Goal: Task Accomplishment & Management: Complete application form

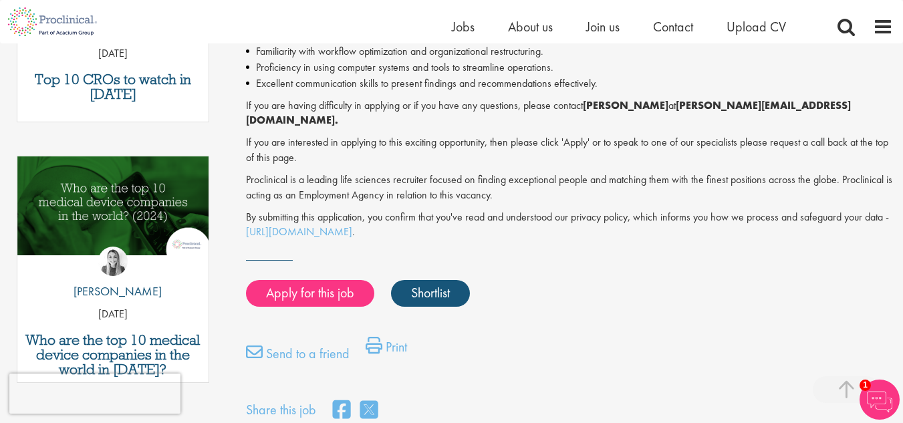
scroll to position [602, 0]
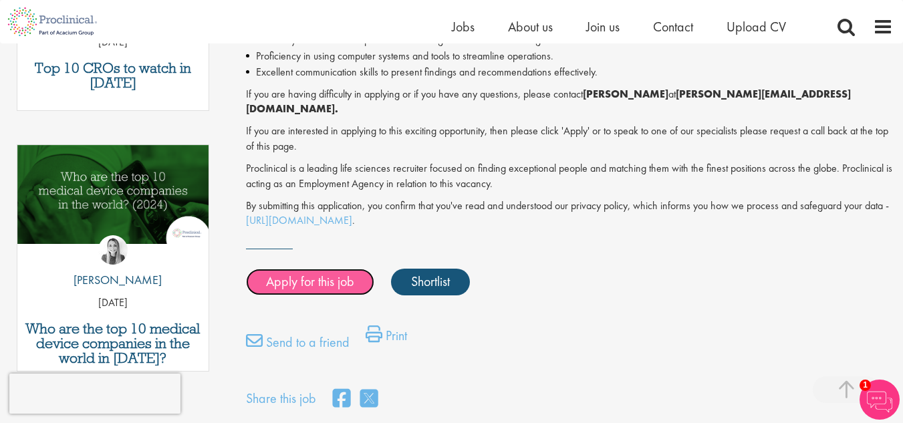
click at [282, 277] on link "Apply for this job" at bounding box center [310, 282] width 128 height 27
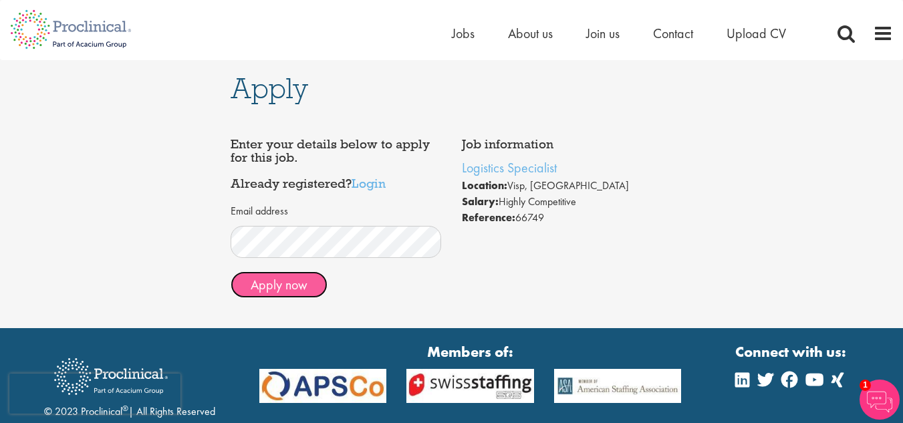
click at [294, 288] on button "Apply now" at bounding box center [279, 284] width 97 height 27
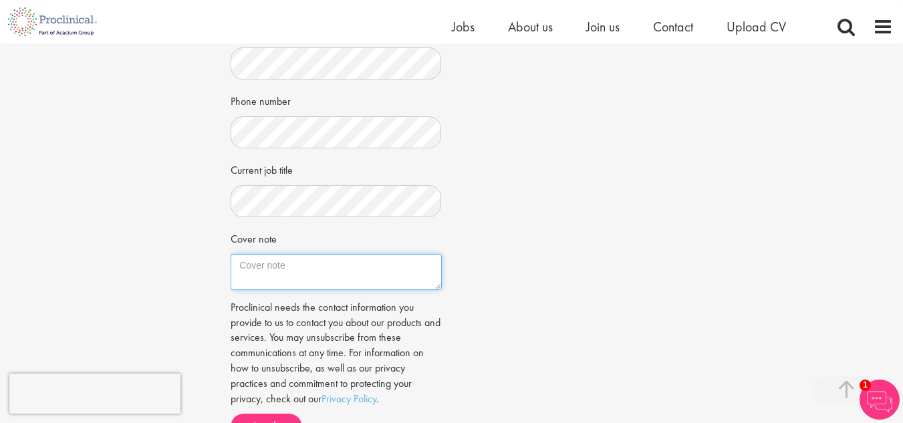
scroll to position [395, 0]
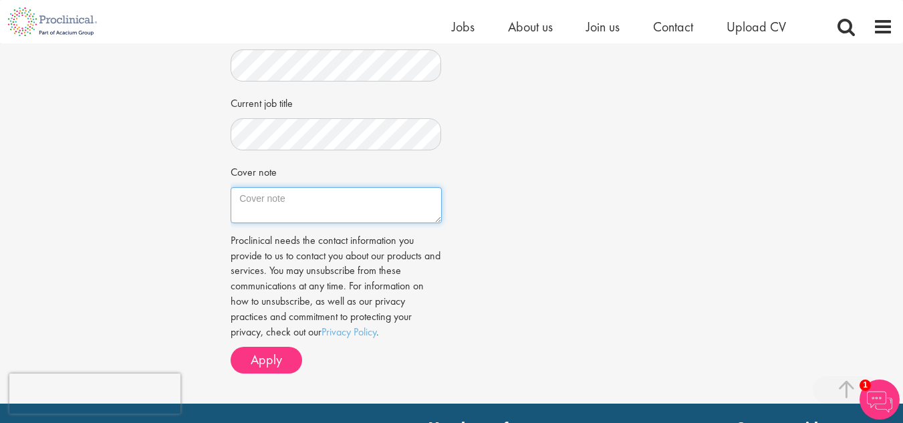
paste textarea "I am with over 18.6 years of extensive experience in logistics, warehouse opera…"
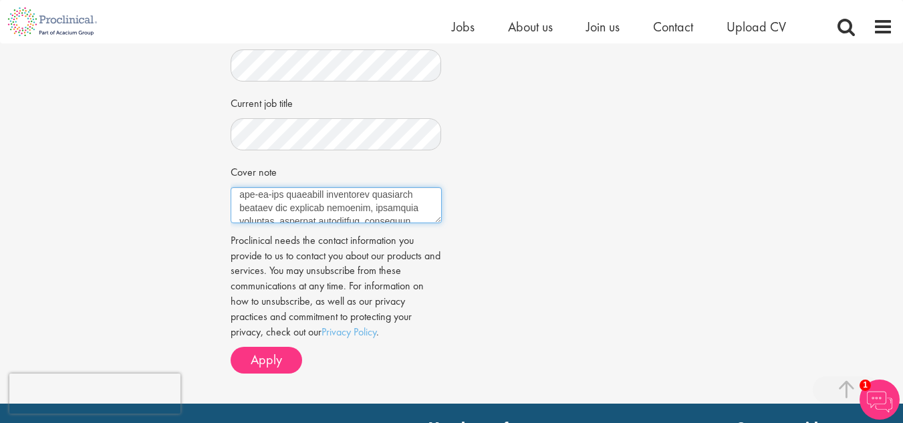
scroll to position [0, 0]
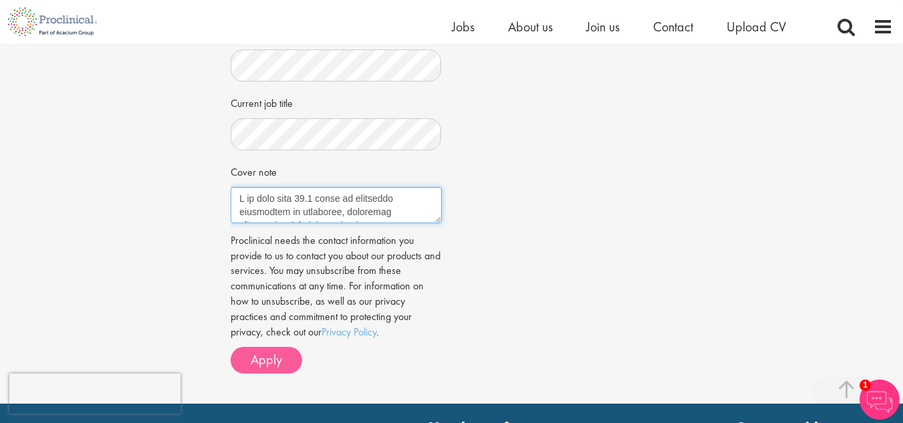
type textarea "I am with over 18.6 years of extensive experience in logistics, warehouse opera…"
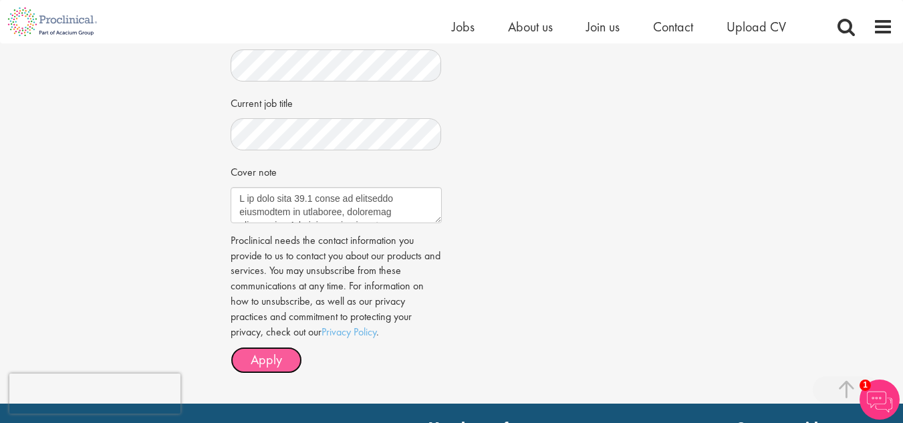
click at [259, 368] on span "Apply" at bounding box center [266, 359] width 31 height 17
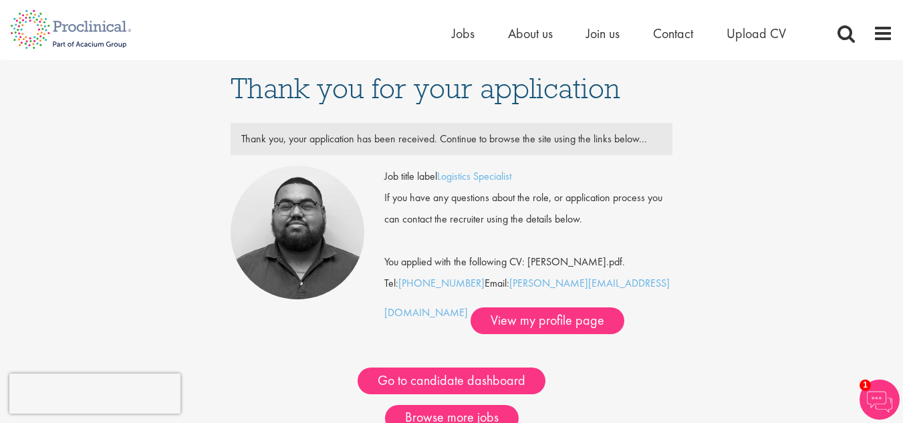
scroll to position [67, 0]
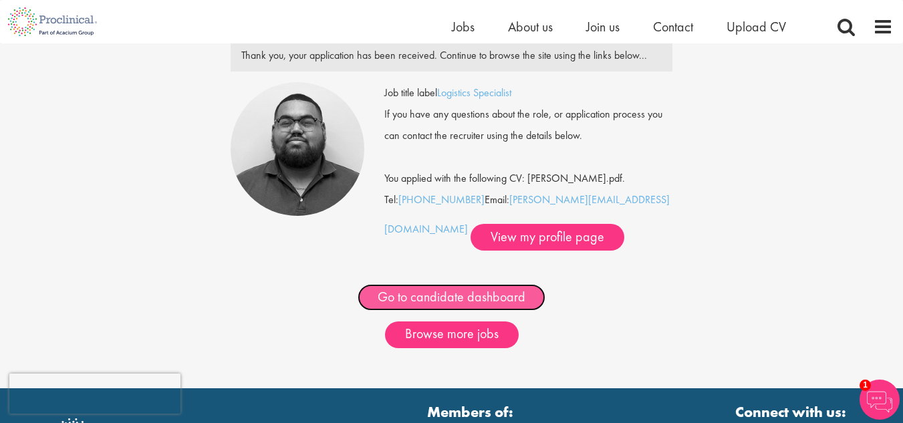
click at [419, 296] on link "Go to candidate dashboard" at bounding box center [452, 297] width 188 height 27
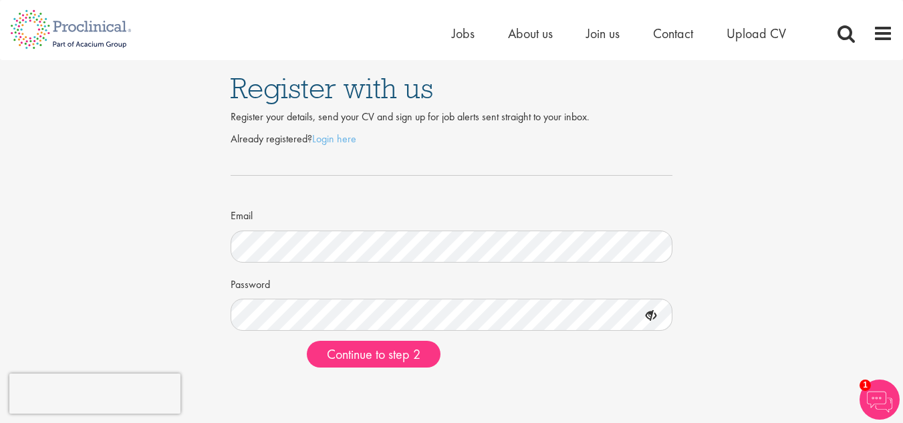
click at [649, 316] on icon at bounding box center [651, 316] width 23 height 23
click at [648, 319] on icon at bounding box center [651, 316] width 23 height 23
click at [407, 354] on span "Continue to step 2" at bounding box center [374, 354] width 94 height 17
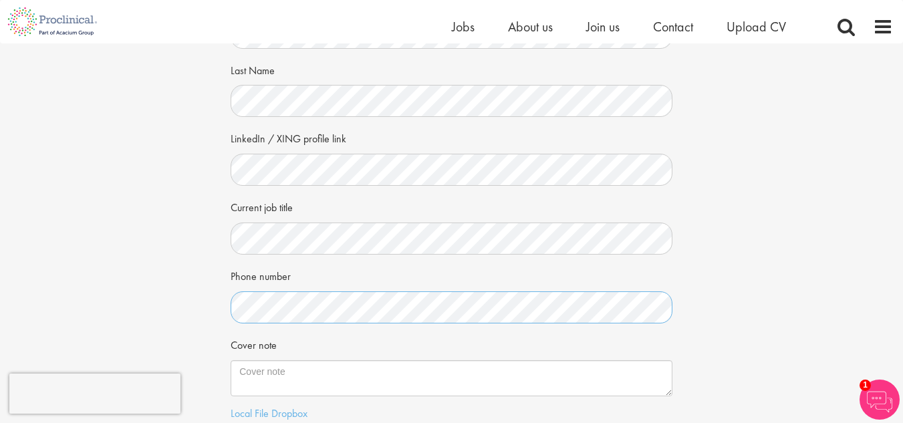
scroll to position [201, 0]
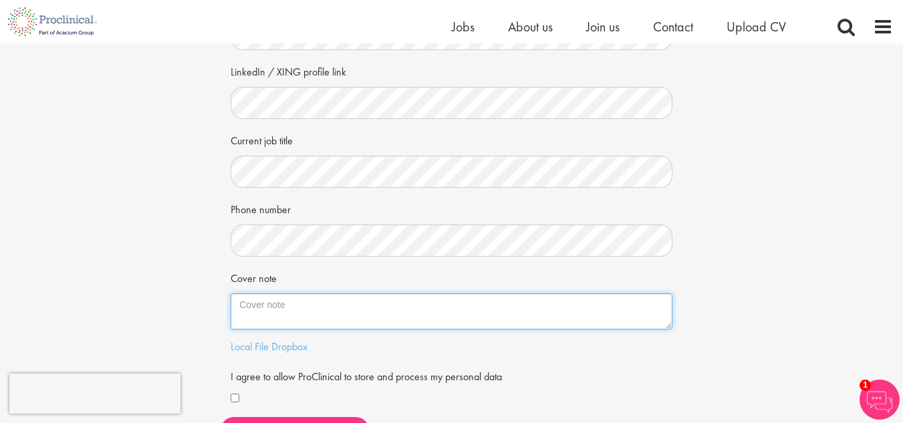
click at [322, 316] on textarea "Cover note" at bounding box center [452, 312] width 442 height 36
paste textarea "I am with over 18.6 years of extensive experience in logistics, warehouse opera…"
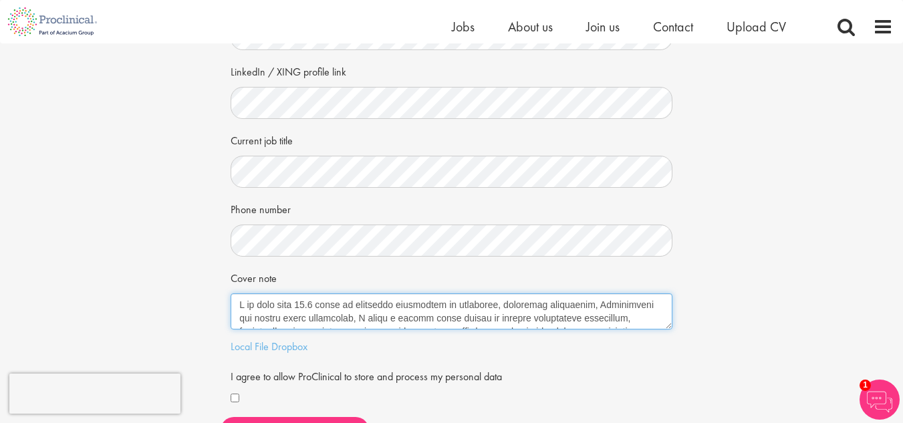
scroll to position [329, 0]
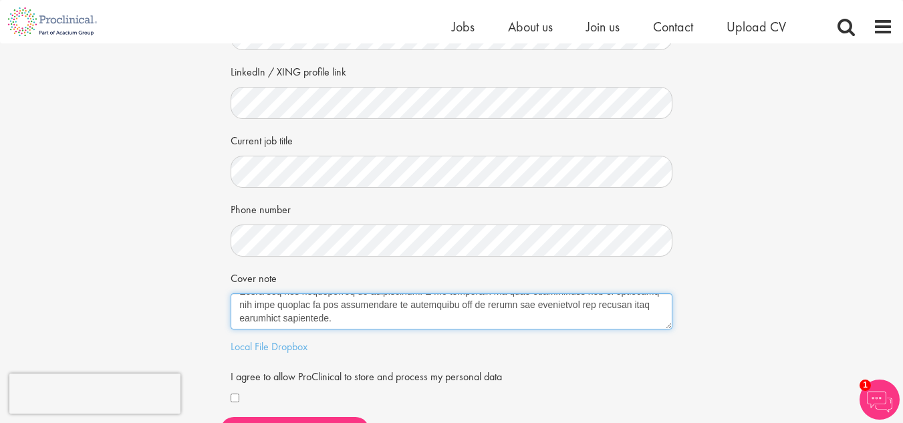
type textarea "I am with over 18.6 years of extensive experience in logistics, warehouse opera…"
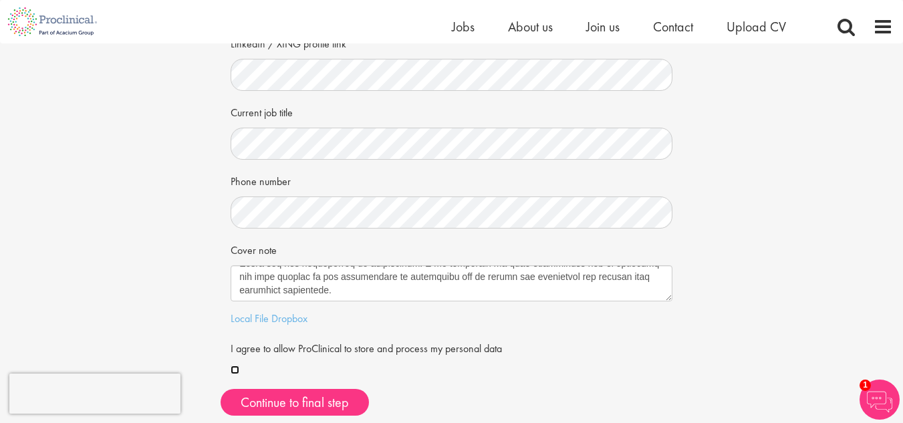
scroll to position [201, 0]
